Goal: Information Seeking & Learning: Understand process/instructions

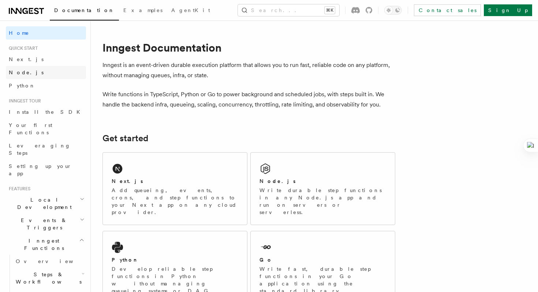
click at [35, 71] on link "Node.js" at bounding box center [46, 72] width 80 height 13
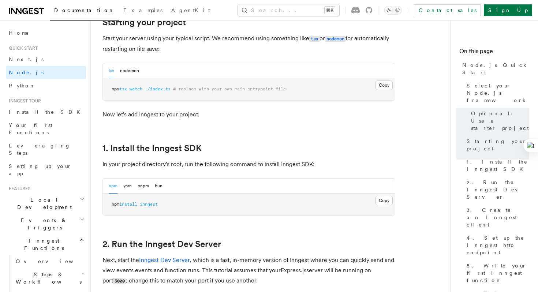
scroll to position [388, 0]
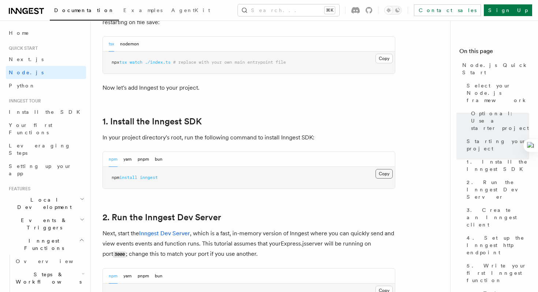
click at [376, 172] on button "Copy Copied" at bounding box center [383, 174] width 17 height 10
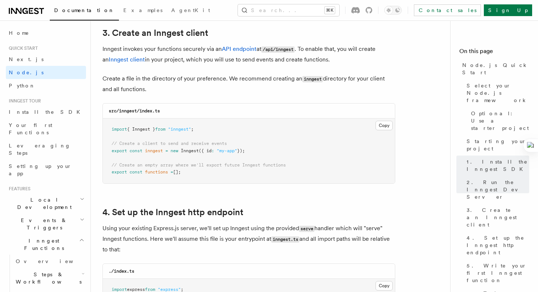
scroll to position [938, 0]
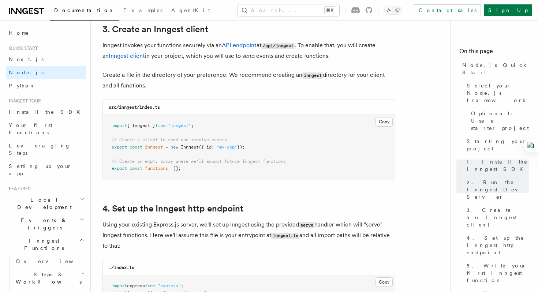
click at [382, 128] on pre "import { Inngest } from "inngest" ; // Create a client to send and receive even…" at bounding box center [249, 147] width 292 height 65
click at [382, 122] on button "Copy Copied" at bounding box center [383, 122] width 17 height 10
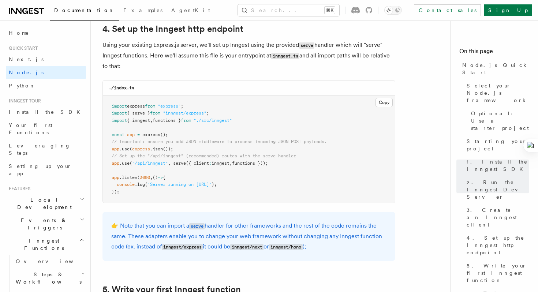
scroll to position [1119, 0]
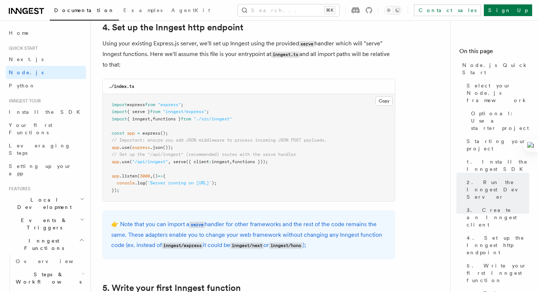
drag, startPoint x: 279, startPoint y: 165, endPoint x: 105, endPoint y: 166, distance: 173.8
click at [105, 166] on pre "import express from "express" ; import { serve } from "inngest/express" ; impor…" at bounding box center [249, 148] width 292 height 108
copy span "app .use ( "/api/inngest" , serve ({ client : inngest , functions }));"
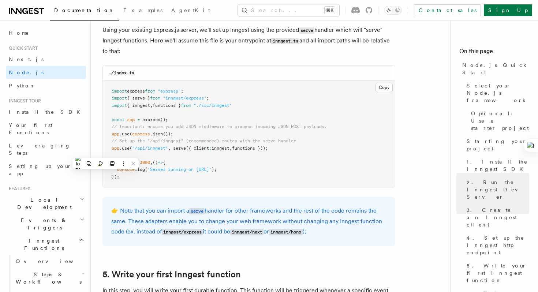
scroll to position [1133, 0]
click at [191, 127] on span "// Important: ensure you add JSON middleware to process incoming JSON POST payl…" at bounding box center [219, 126] width 215 height 5
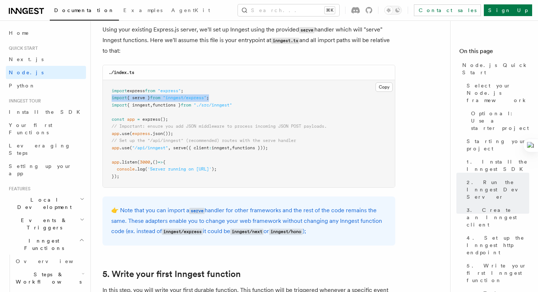
drag, startPoint x: 220, startPoint y: 99, endPoint x: 108, endPoint y: 99, distance: 111.6
click at [108, 99] on pre "import express from "express" ; import { serve } from "inngest/express" ; impor…" at bounding box center [249, 134] width 292 height 108
copy span "import { serve } from "inngest/express" ;"
